Goal: Task Accomplishment & Management: Complete application form

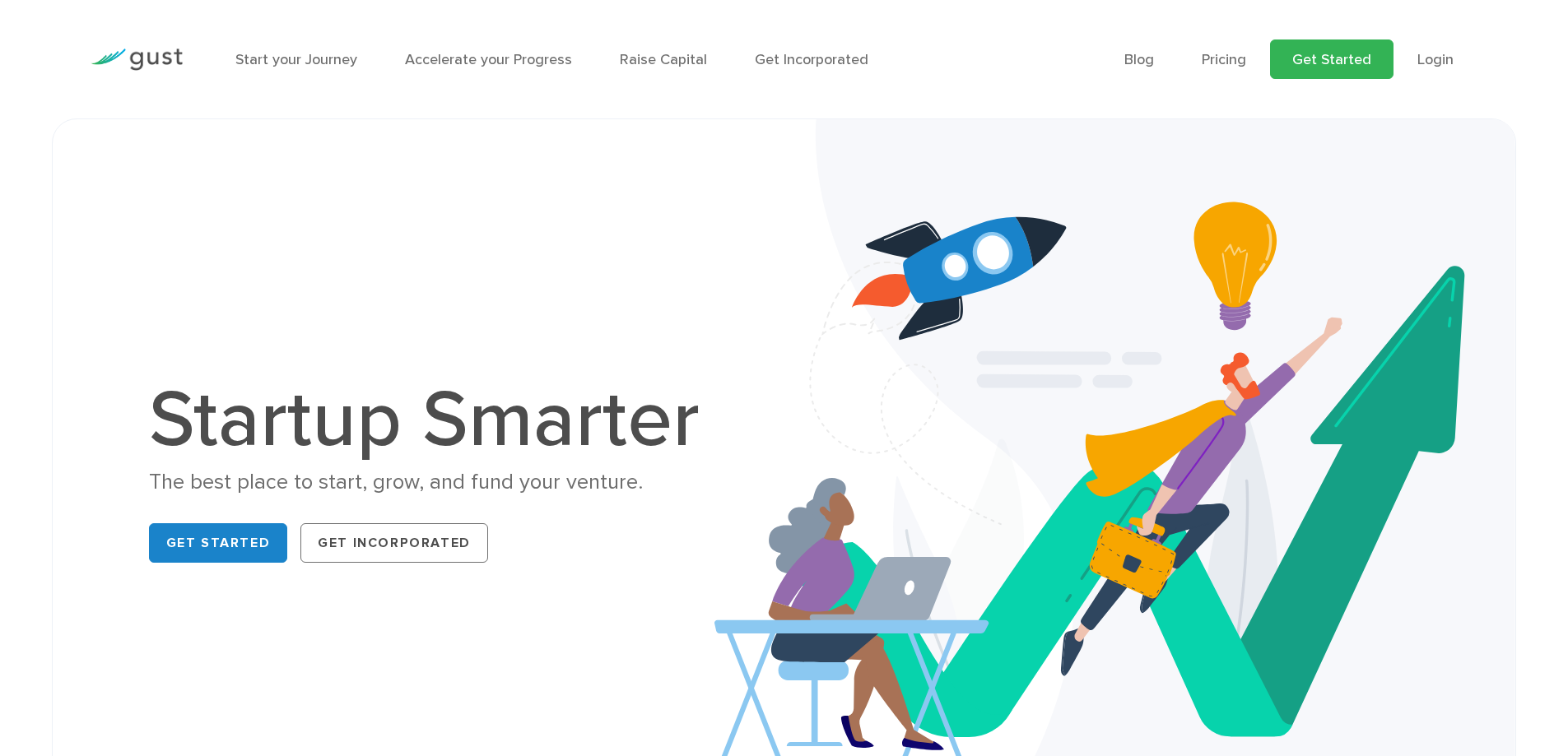
click at [1363, 70] on link "Get Started" at bounding box center [1331, 60] width 123 height 40
click at [313, 65] on link "Start your Journey" at bounding box center [296, 60] width 122 height 17
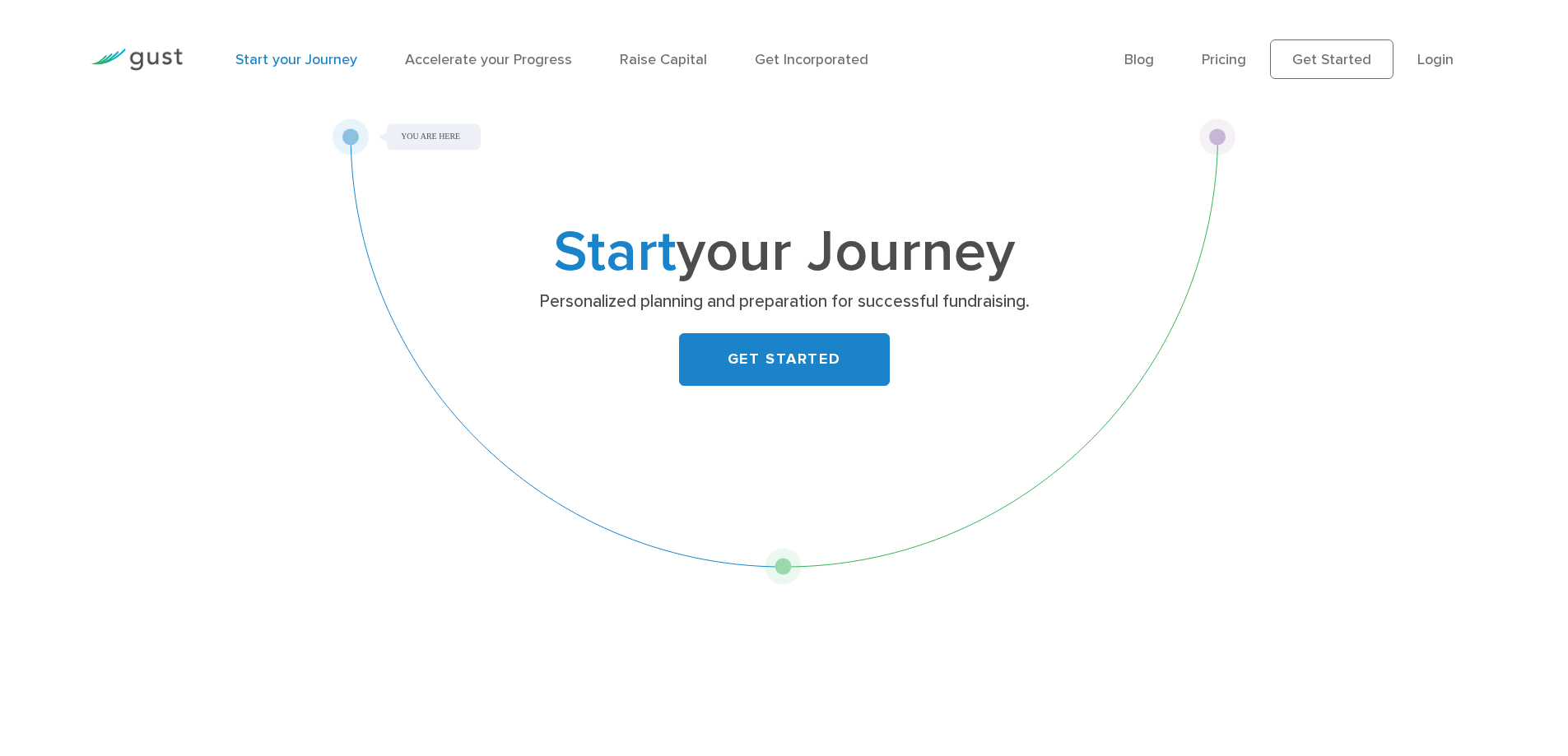
click at [726, 330] on div "Start your Journey Personalized planning and preparation for successful fundrai…" at bounding box center [784, 315] width 650 height 180
click at [746, 357] on link "GET STARTED" at bounding box center [784, 359] width 210 height 53
